Goal: Task Accomplishment & Management: Complete application form

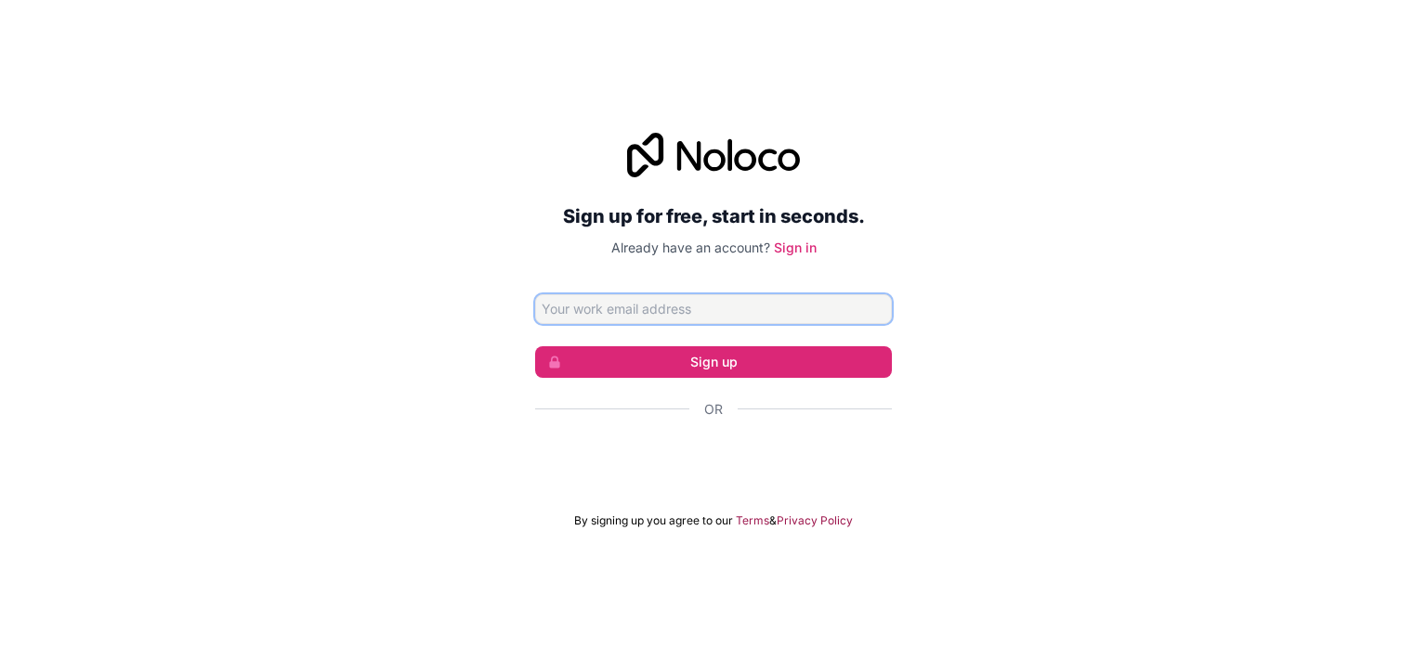
click at [652, 312] on input "Email address" at bounding box center [713, 309] width 357 height 30
type input "[EMAIL_ADDRESS][DOMAIN_NAME]"
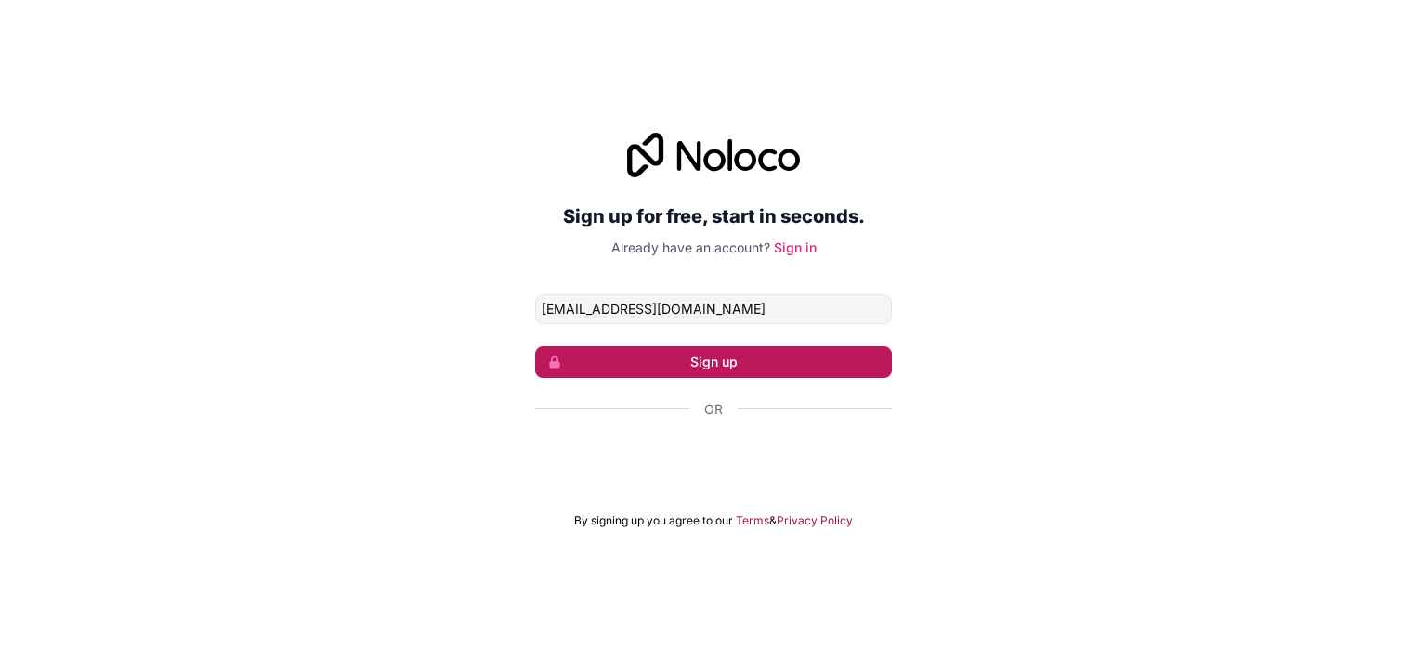
click at [768, 376] on button "Sign up" at bounding box center [713, 362] width 357 height 32
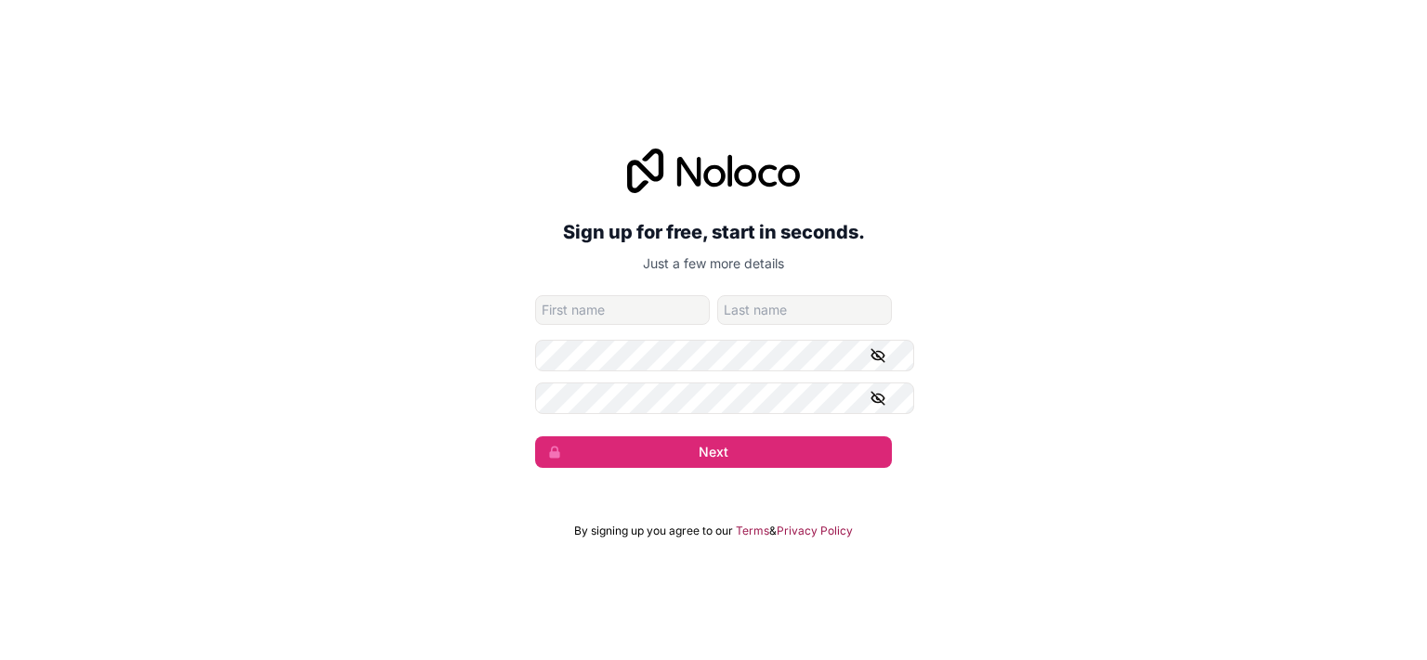
click at [612, 325] on input "given-name" at bounding box center [622, 310] width 175 height 30
type input "Khelili"
type input "Abdelillah"
drag, startPoint x: 880, startPoint y: 360, endPoint x: 898, endPoint y: 361, distance: 18.6
click at [882, 361] on icon "button" at bounding box center [877, 355] width 17 height 17
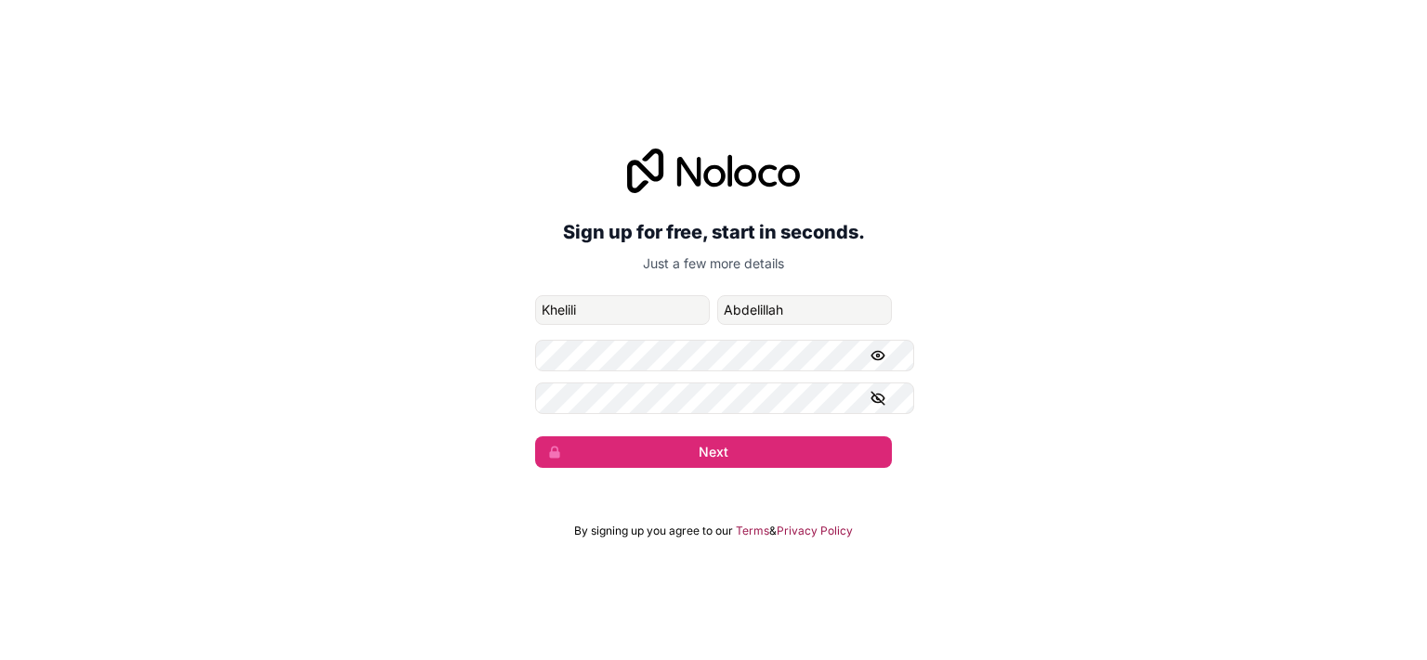
click at [881, 411] on button "button" at bounding box center [880, 399] width 22 height 32
click at [851, 458] on button "Next" at bounding box center [713, 453] width 357 height 32
click at [674, 455] on button "Next" at bounding box center [713, 453] width 357 height 32
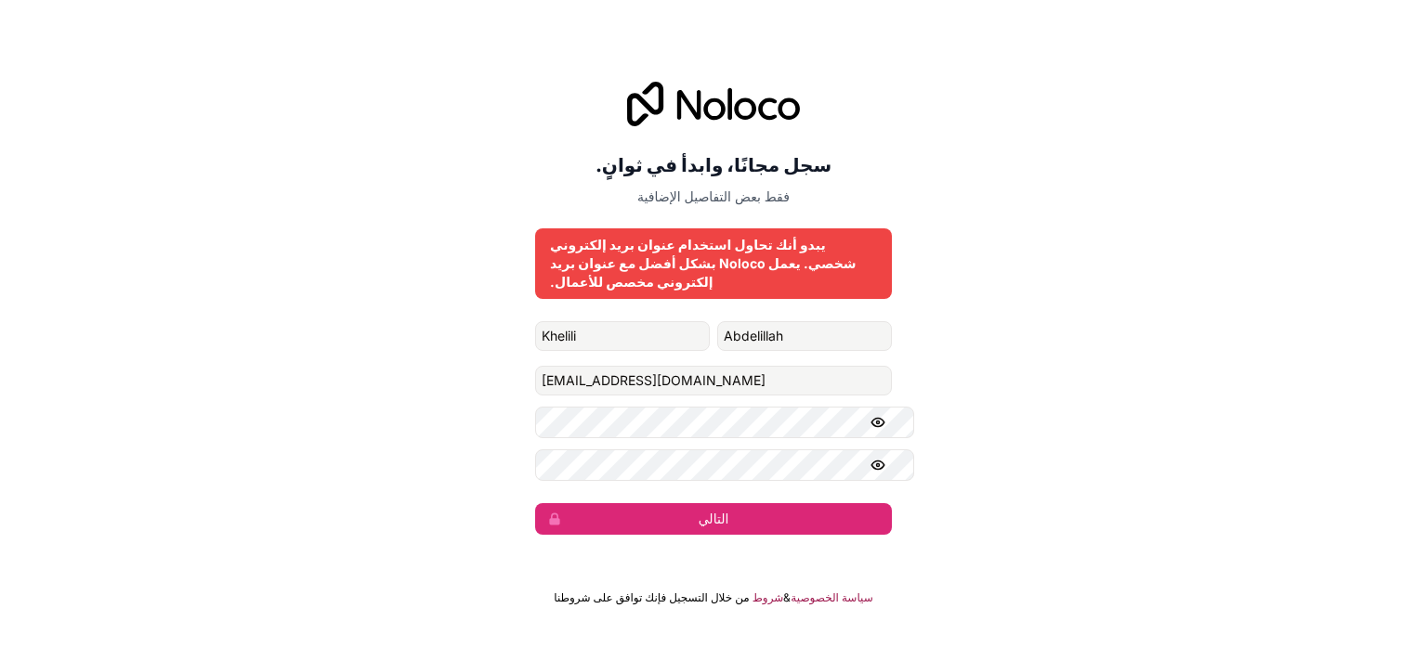
click at [633, 605] on font "من خلال التسجيل فإنك توافق على شروطنا" at bounding box center [652, 598] width 196 height 14
